Goal: Task Accomplishment & Management: Use online tool/utility

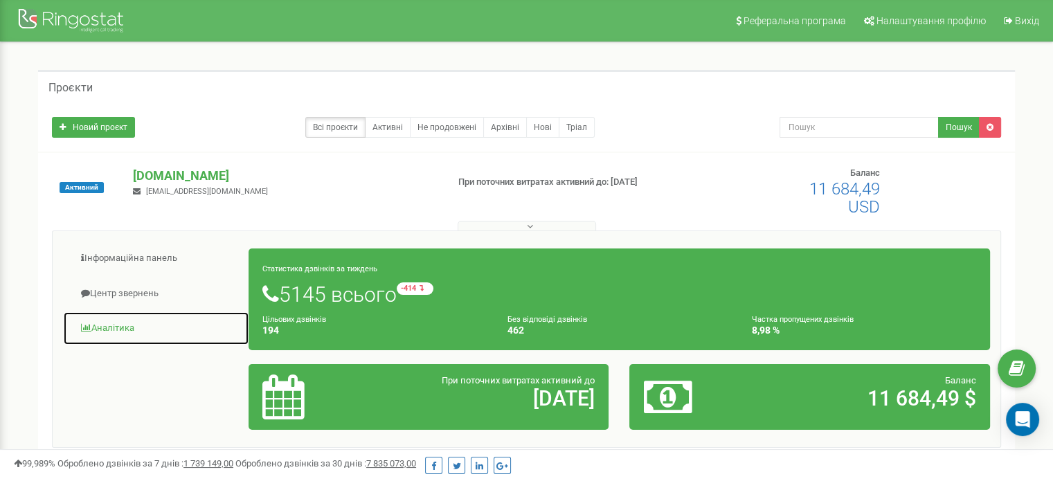
click at [119, 329] on link "Аналiтика" at bounding box center [156, 328] width 186 height 34
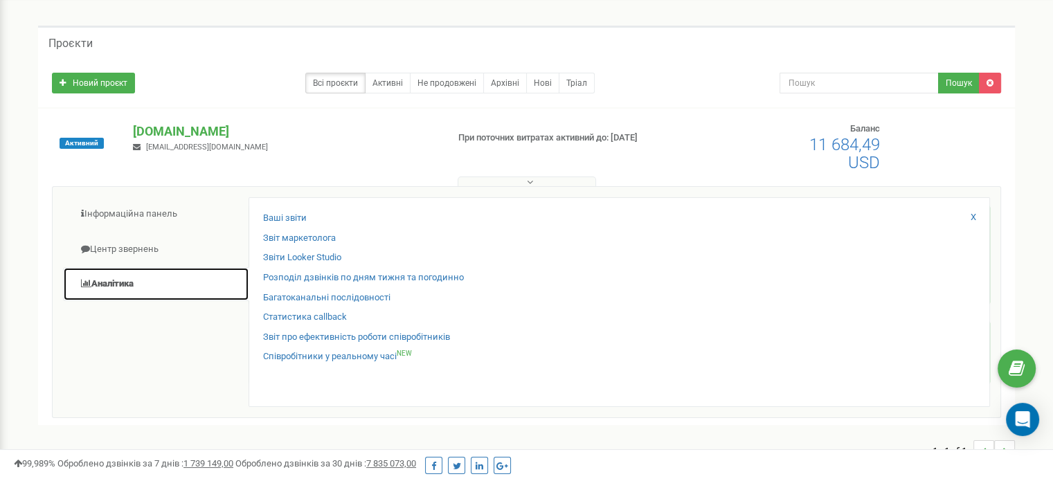
scroll to position [69, 0]
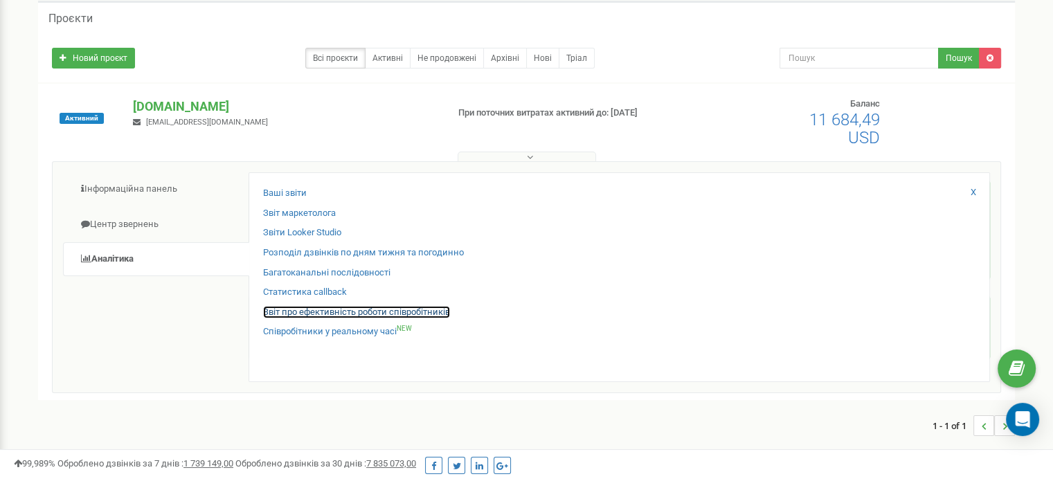
click at [433, 308] on link "Звіт про ефективність роботи співробітників" at bounding box center [356, 312] width 187 height 13
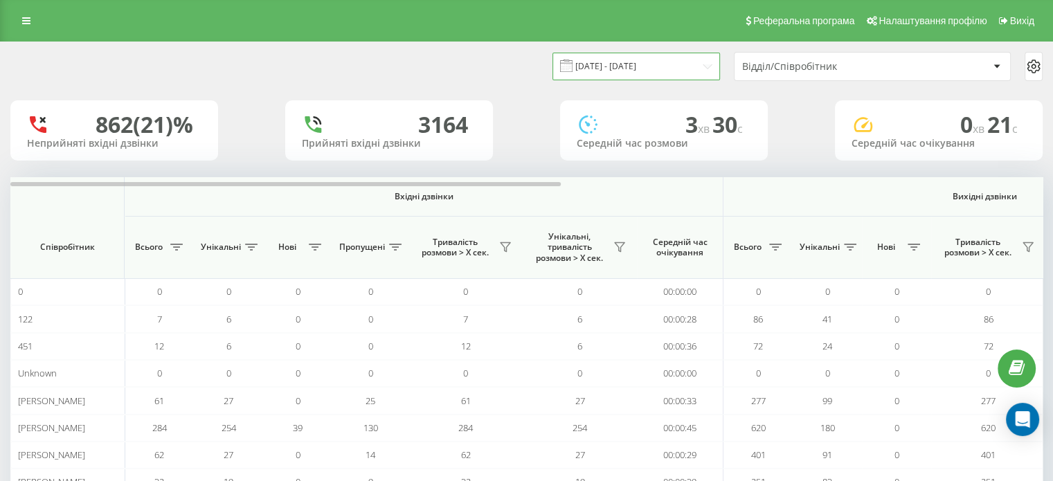
click at [653, 64] on input "19.08.2025 - 19.09.2025" at bounding box center [635, 66] width 167 height 27
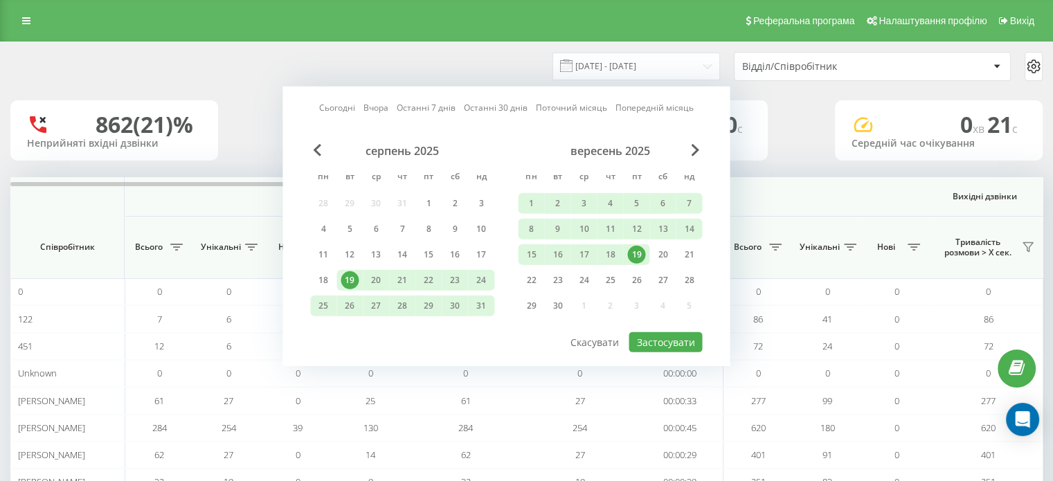
click at [637, 248] on div "19" at bounding box center [636, 255] width 18 height 18
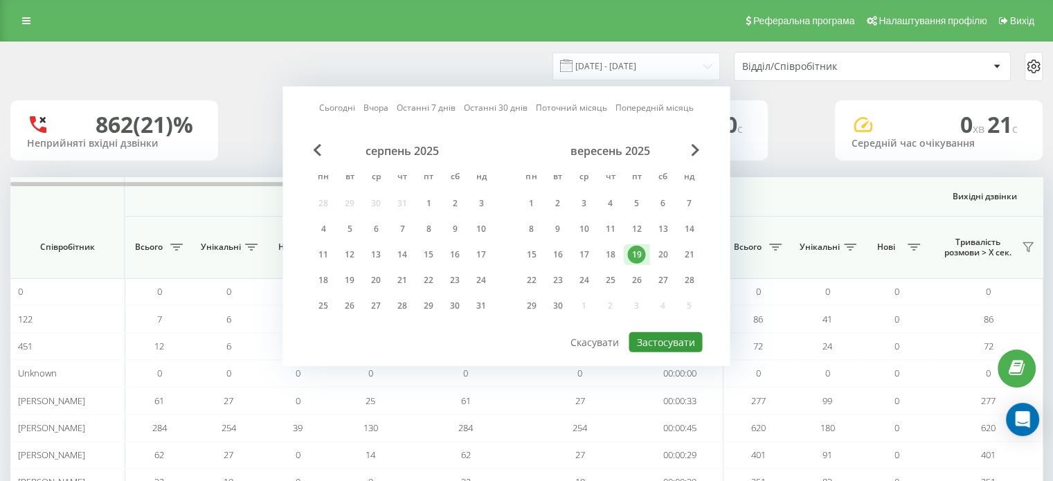
click at [673, 332] on button "Застосувати" at bounding box center [664, 342] width 73 height 20
type input "19.09.2025 - 19.09.2025"
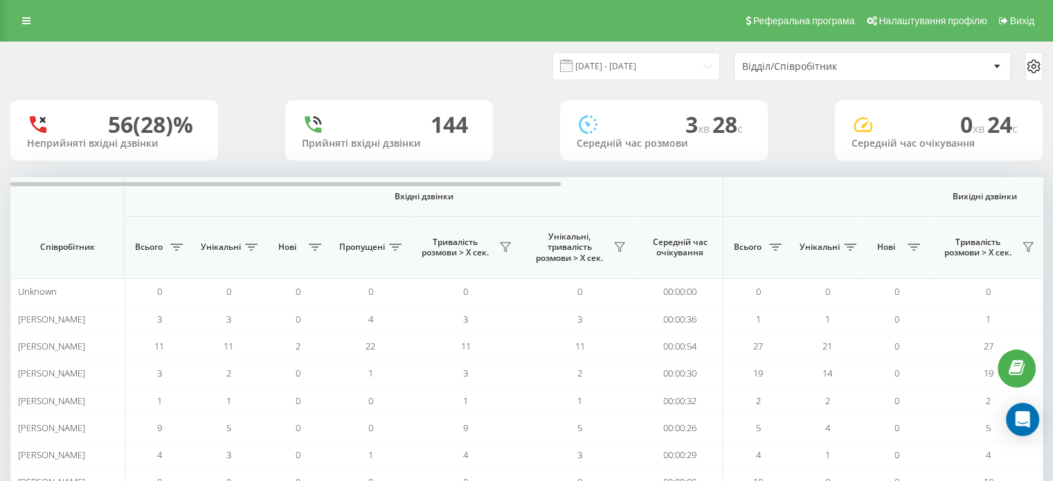
click at [851, 69] on div "Відділ/Співробітник" at bounding box center [824, 67] width 165 height 12
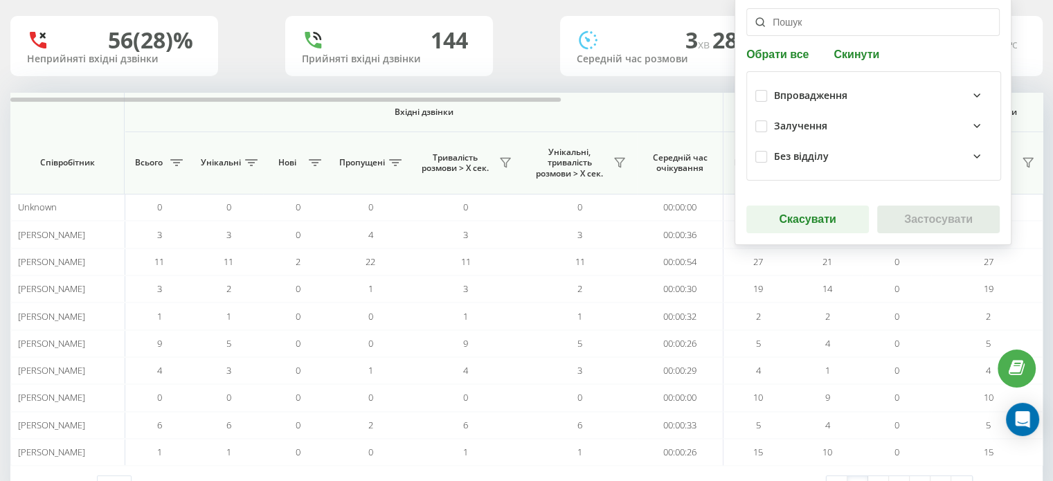
scroll to position [134, 0]
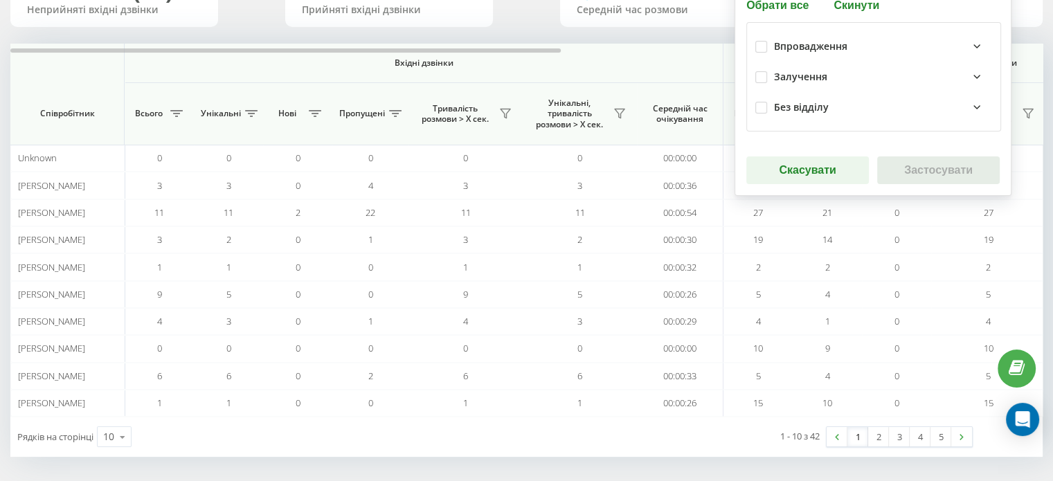
click at [810, 74] on div "Залучення" at bounding box center [800, 77] width 53 height 12
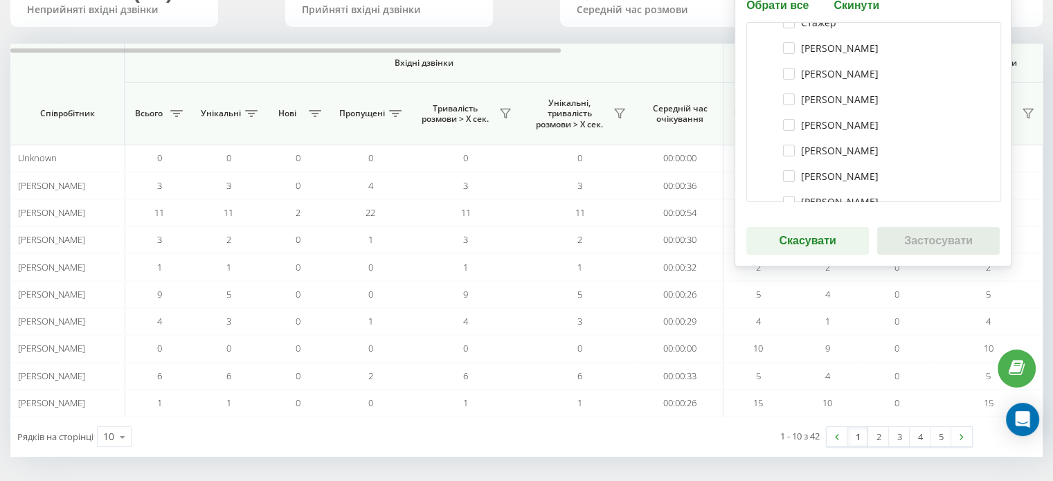
scroll to position [518, 0]
drag, startPoint x: 786, startPoint y: 66, endPoint x: 785, endPoint y: 102, distance: 35.3
click at [786, 68] on label "Дарина Маковецька" at bounding box center [831, 74] width 96 height 12
checkbox input "true"
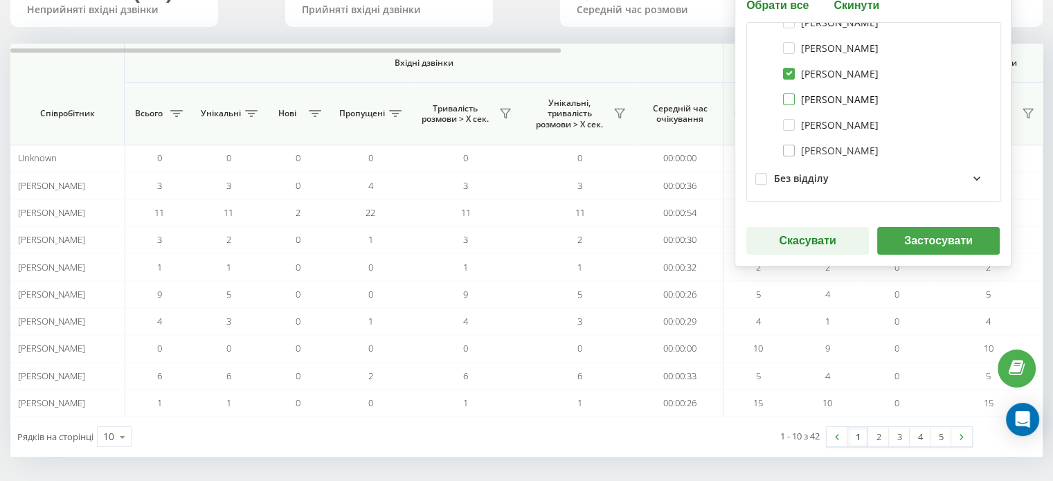
click at [784, 100] on label "Анна Гарькава" at bounding box center [831, 99] width 96 height 12
checkbox input "true"
click at [907, 241] on button "Застосувати" at bounding box center [938, 241] width 123 height 28
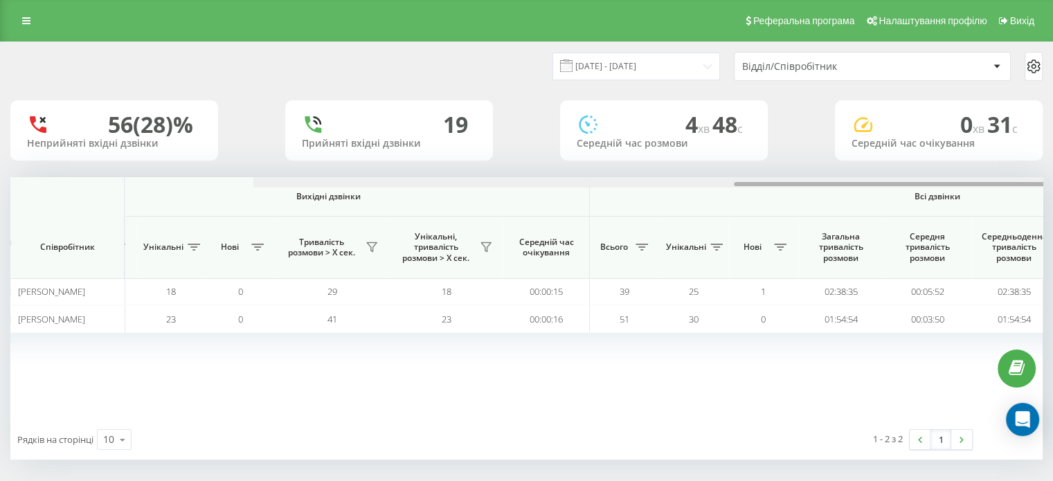
scroll to position [0, 899]
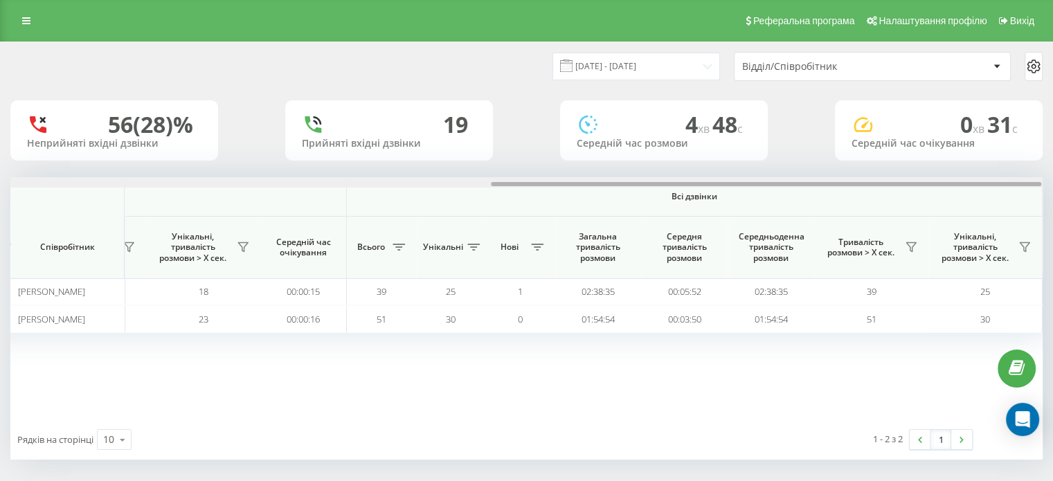
drag, startPoint x: 536, startPoint y: 183, endPoint x: 1062, endPoint y: 210, distance: 527.4
click at [1053, 210] on html "vprovadzhennia.Mr... Проекти vprovadzhennia.Mriia.gov.ua Дашборд Центр звернень…" at bounding box center [526, 240] width 1053 height 481
click at [911, 246] on icon at bounding box center [910, 247] width 11 height 11
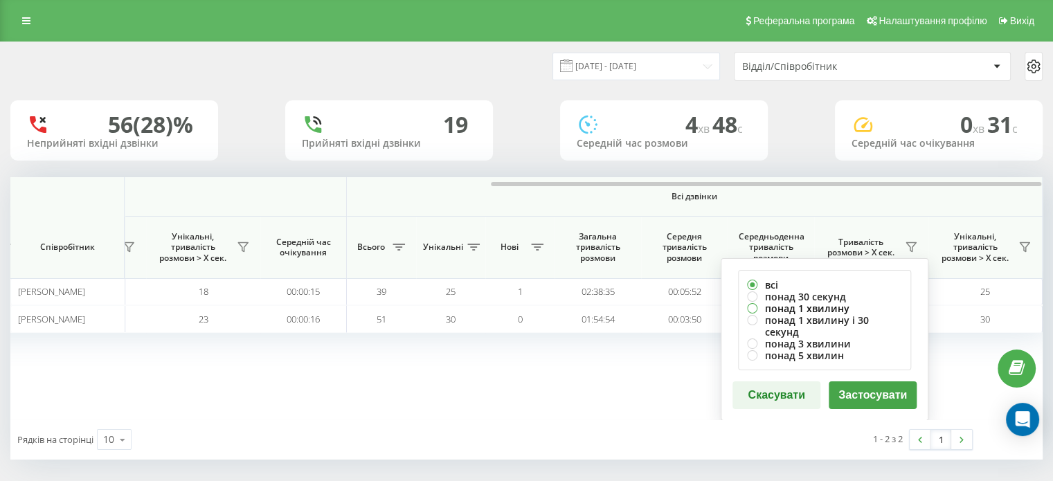
click at [810, 309] on label "понад 1 хвилину" at bounding box center [824, 308] width 155 height 12
radio input "true"
click at [857, 381] on button "Застосувати" at bounding box center [872, 395] width 88 height 28
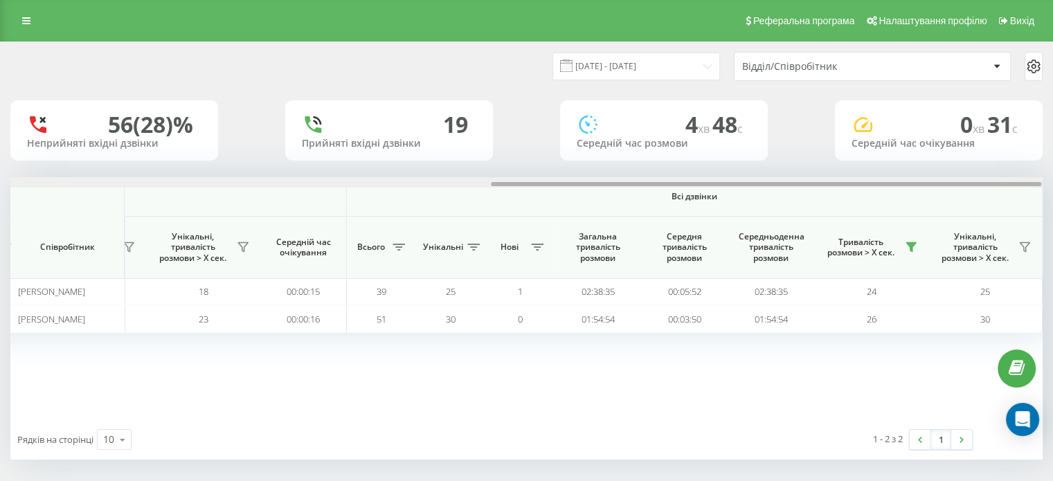
drag, startPoint x: 540, startPoint y: 185, endPoint x: 1062, endPoint y: 167, distance: 522.8
click at [1053, 167] on html "vprovadzhennia.Mr... Проекти vprovadzhennia.Mriia.gov.ua Дашборд Центр звернень…" at bounding box center [526, 240] width 1053 height 481
